Goal: Browse casually: Explore the website without a specific task or goal

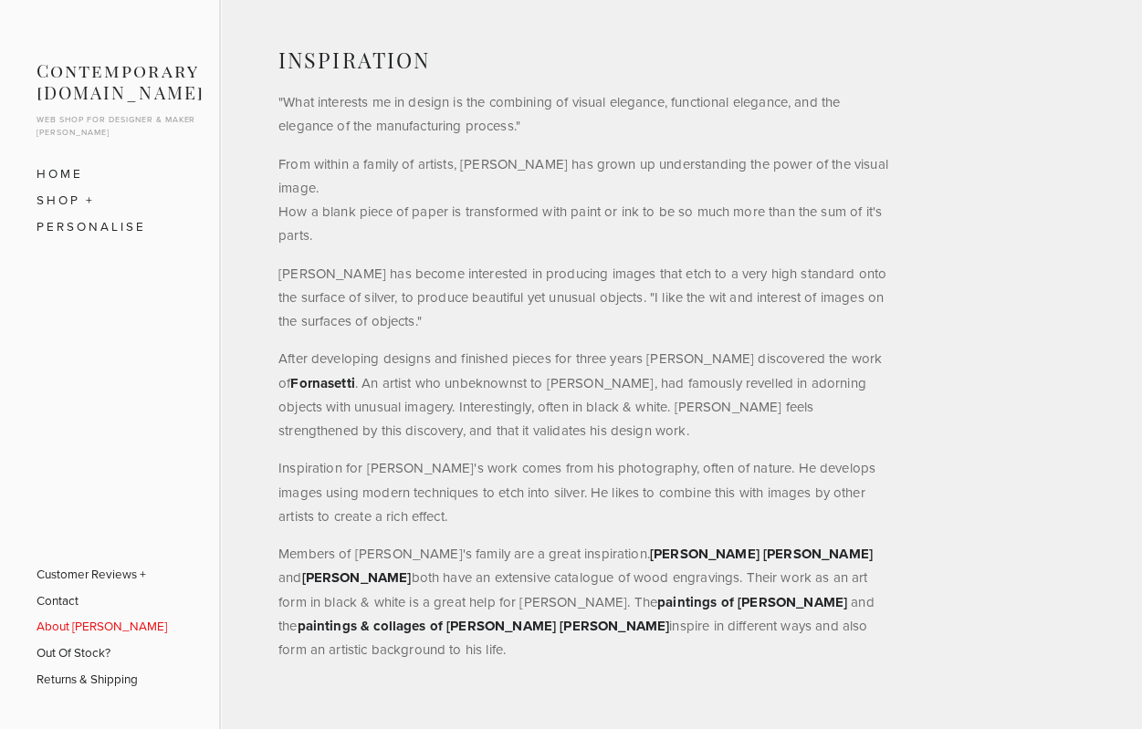
scroll to position [960, 0]
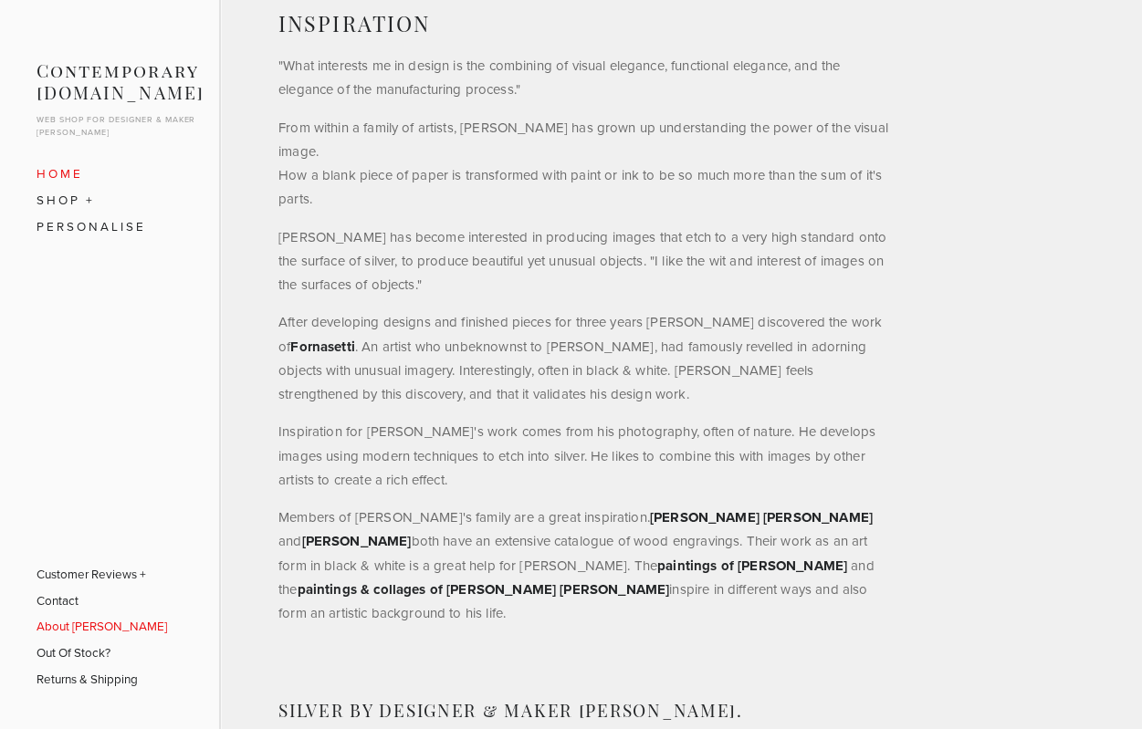
click at [58, 164] on link "Home" at bounding box center [109, 174] width 146 height 26
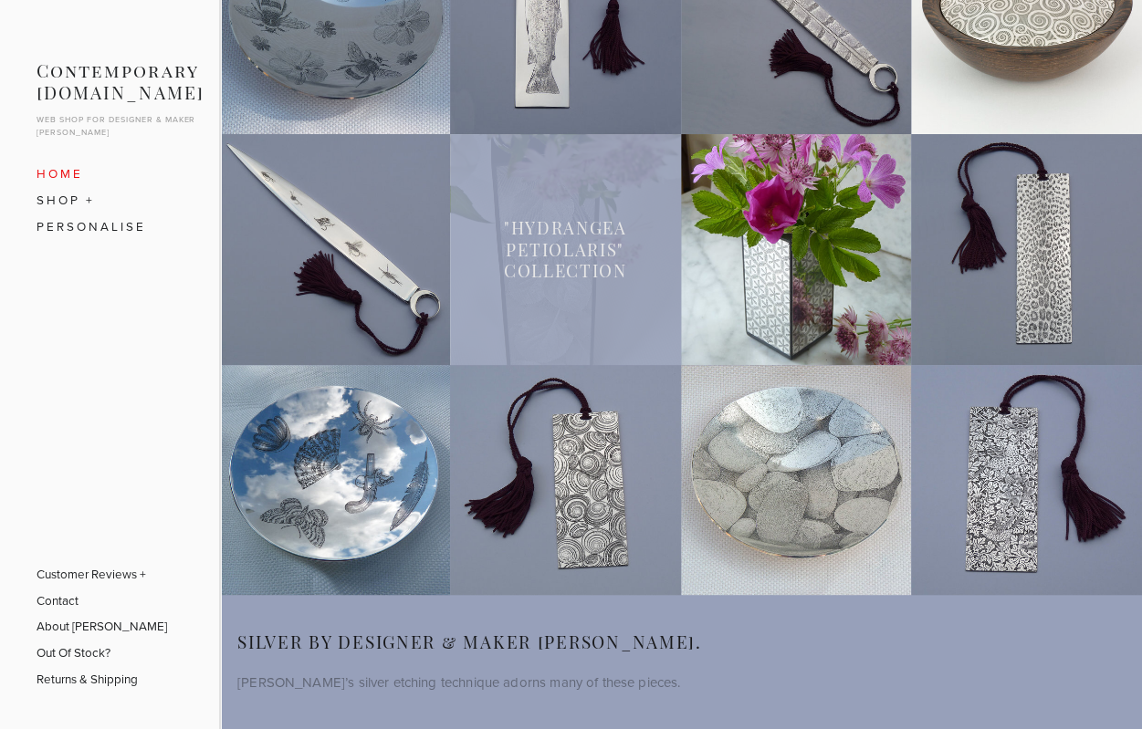
scroll to position [99, 0]
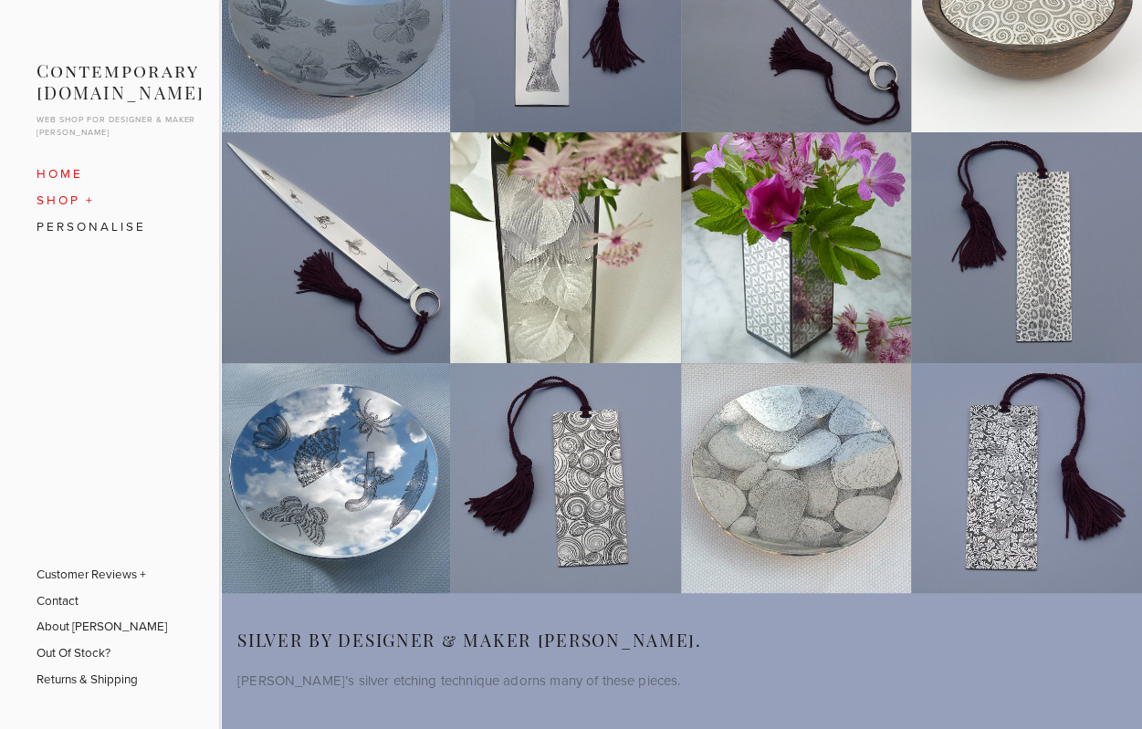
click at [57, 201] on link "SHOP" at bounding box center [109, 200] width 146 height 26
click at [62, 287] on link "Jewellery Boxes" at bounding box center [110, 287] width 120 height 42
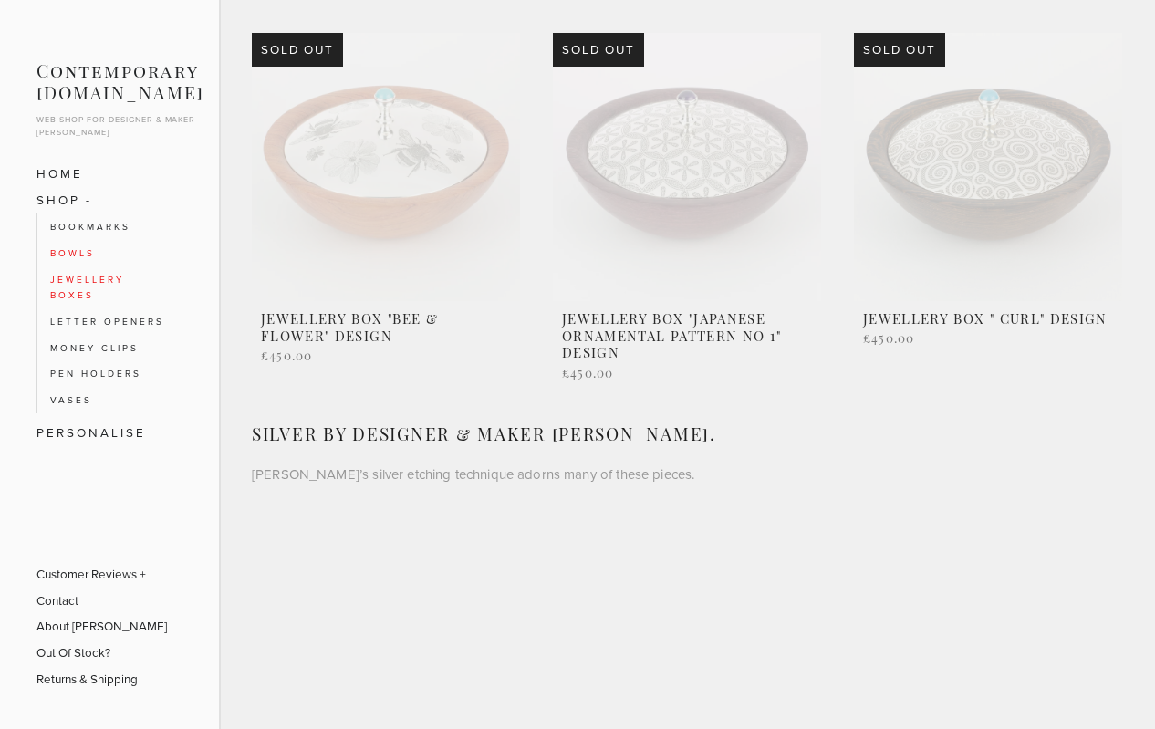
click at [64, 251] on link "Bowls" at bounding box center [110, 253] width 120 height 26
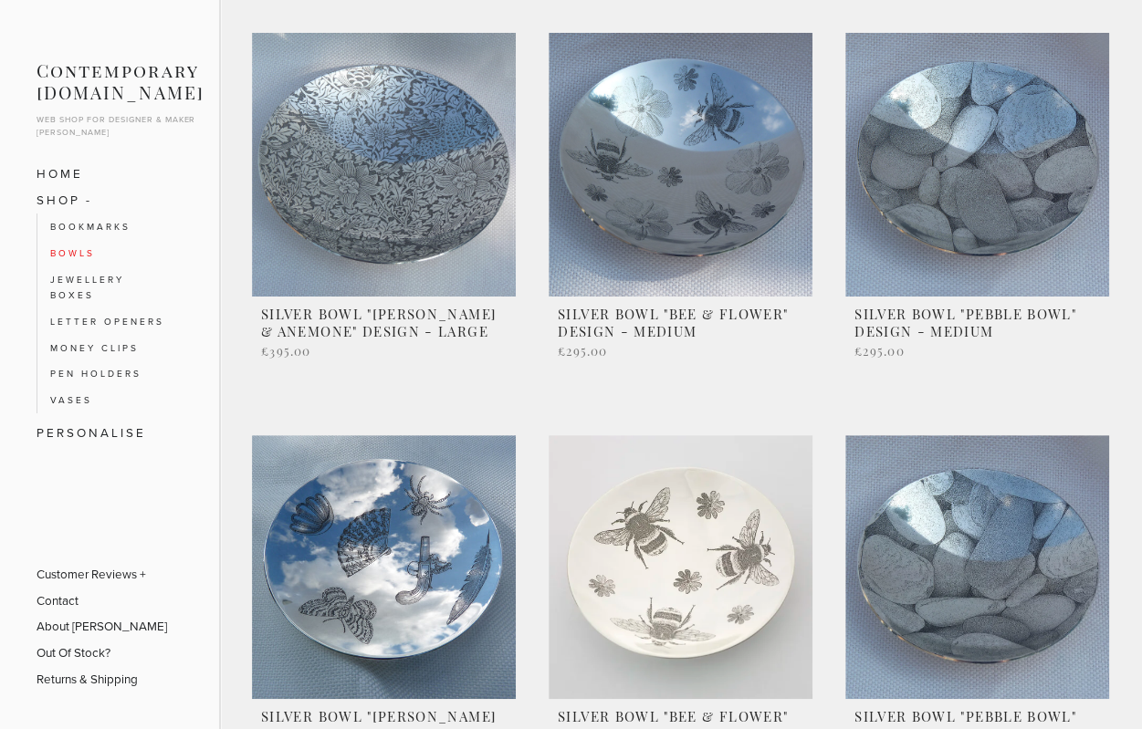
click at [363, 224] on link at bounding box center [384, 218] width 264 height 370
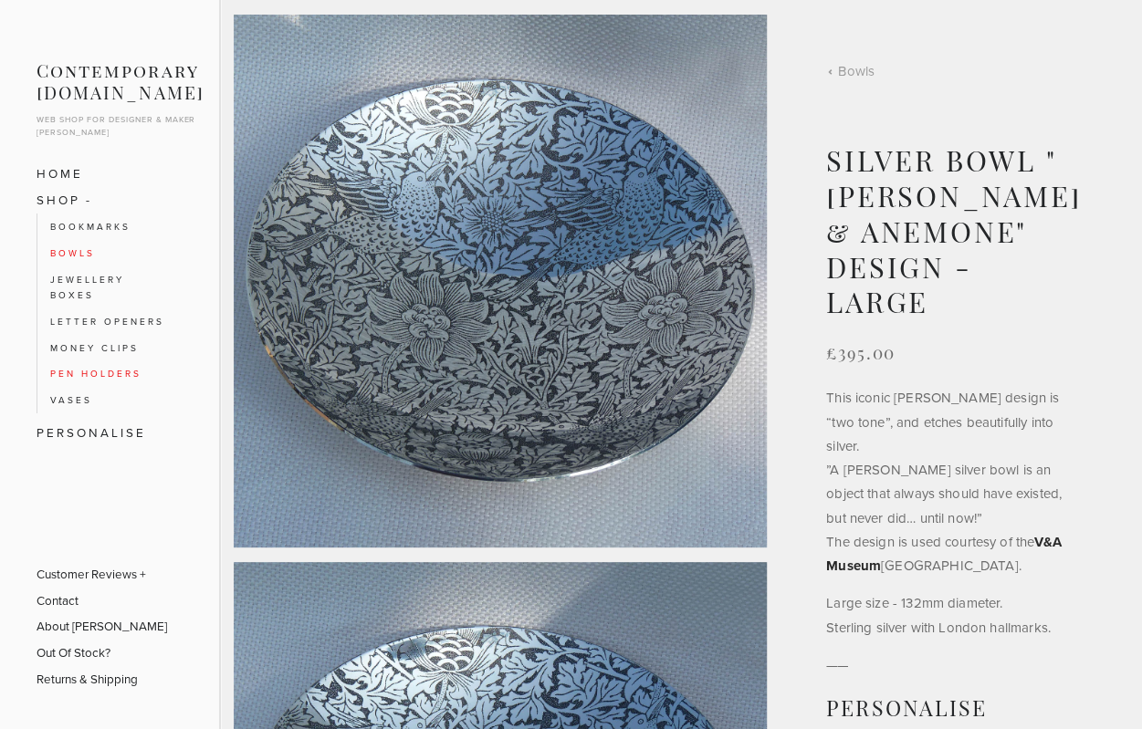
click at [69, 370] on link "Pen Holders" at bounding box center [110, 373] width 120 height 26
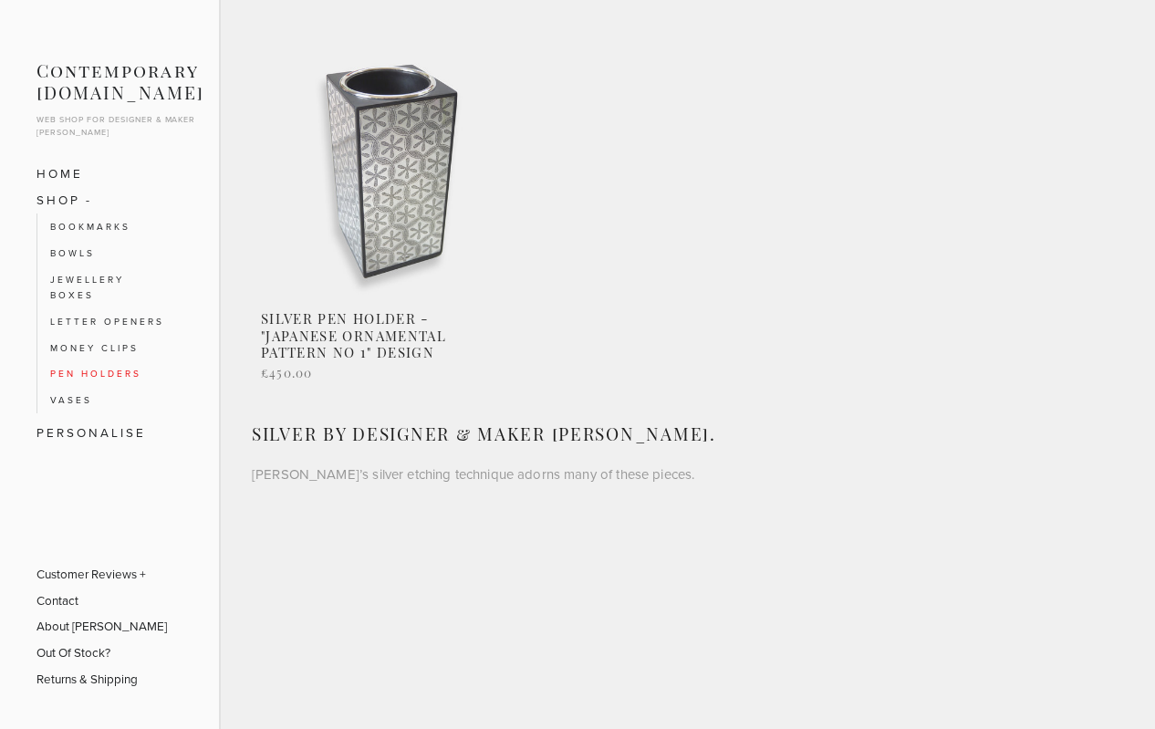
click at [392, 211] on link at bounding box center [386, 211] width 268 height 357
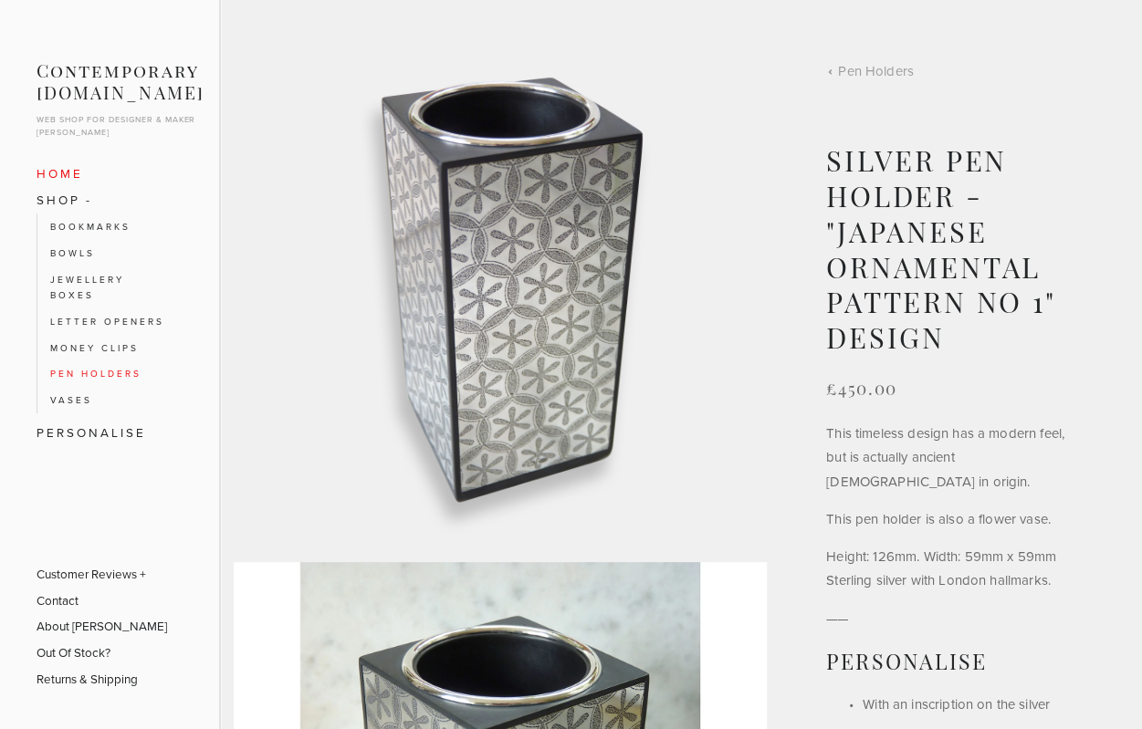
click at [60, 176] on link "Home" at bounding box center [109, 174] width 146 height 26
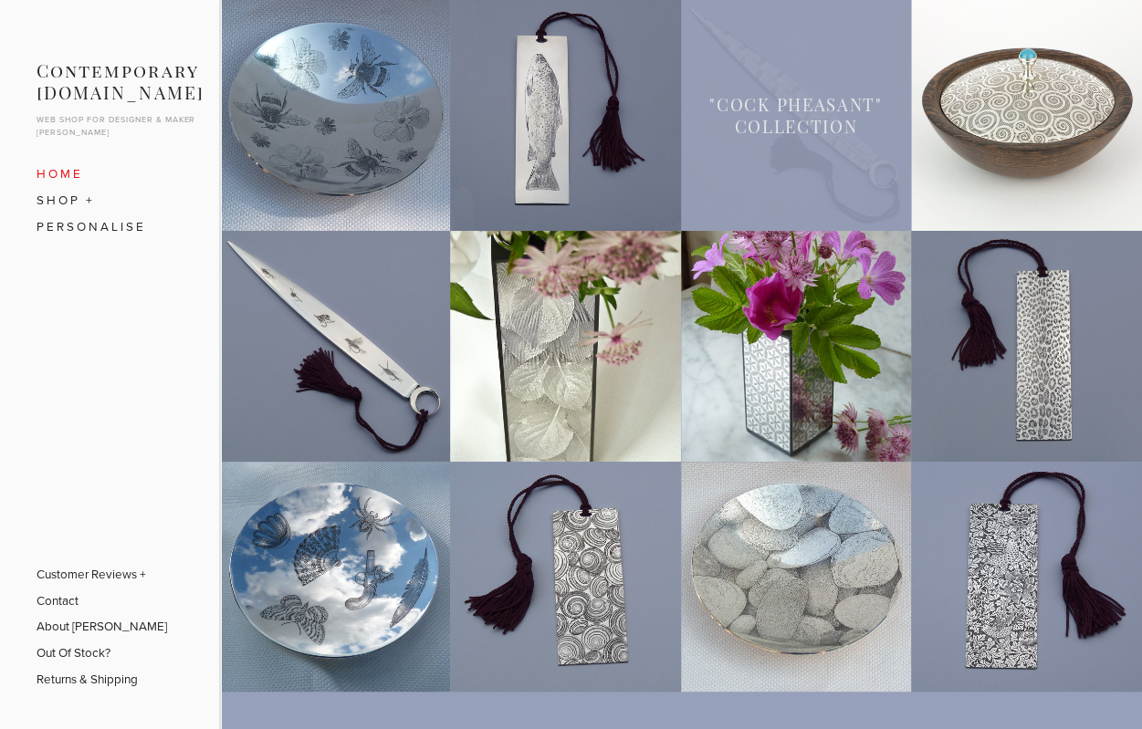
click at [806, 121] on link at bounding box center [796, 115] width 231 height 231
